Goal: Task Accomplishment & Management: Manage account settings

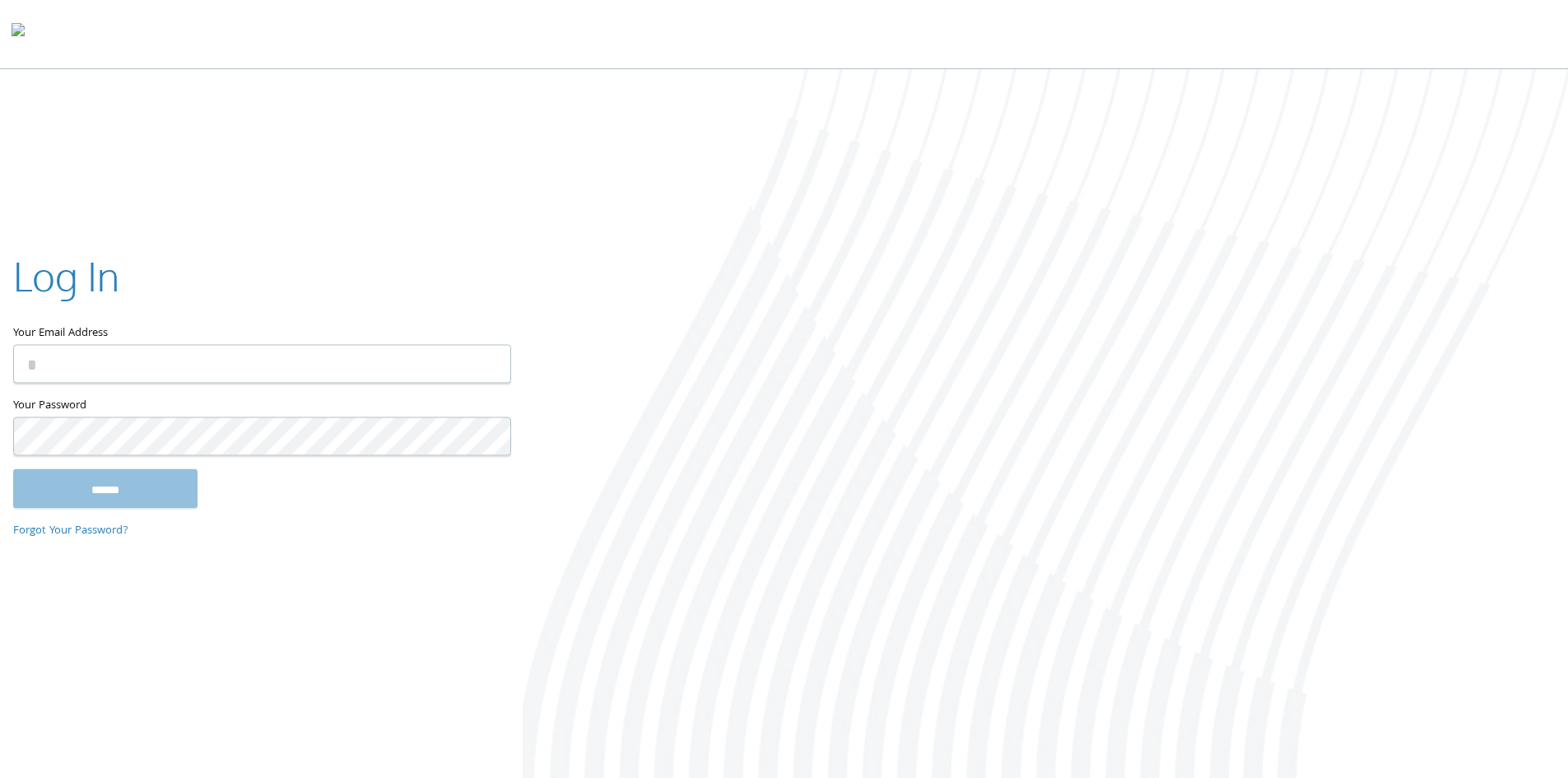
click at [96, 360] on input "Your Email Address" at bounding box center [262, 363] width 498 height 39
type input "**********"
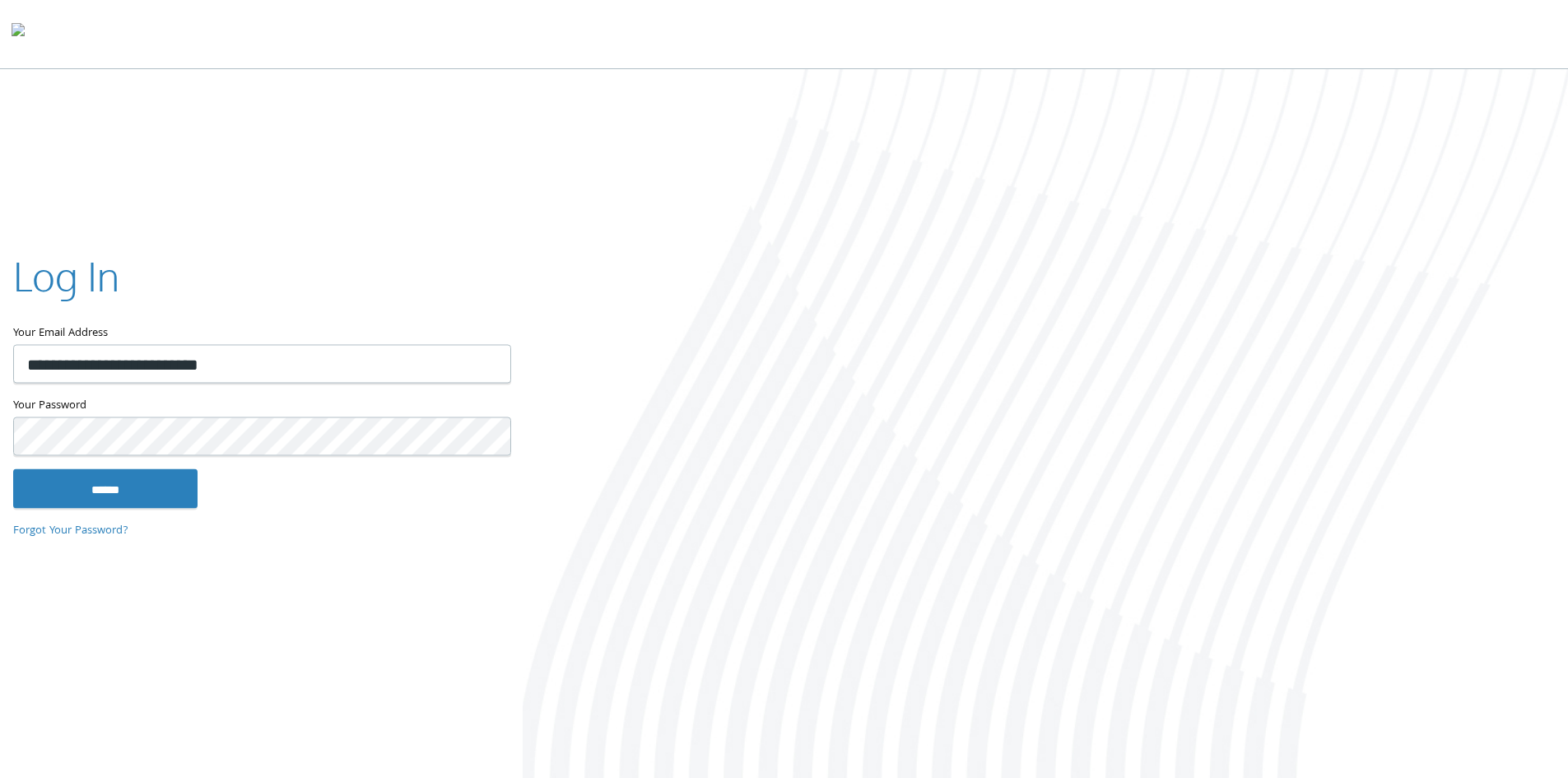
click at [13, 468] on input "******" at bounding box center [105, 488] width 184 height 39
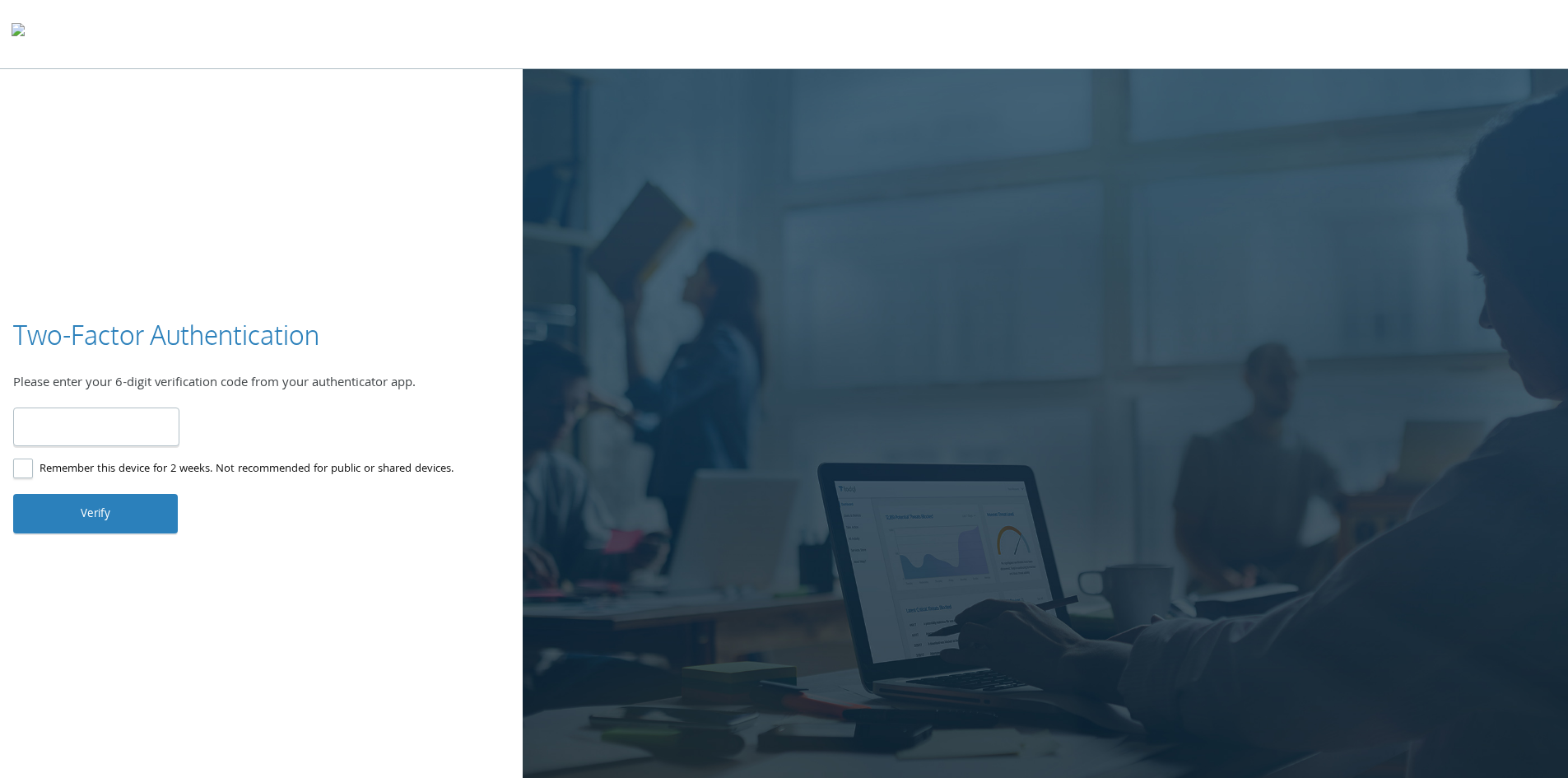
type input "******"
